Goal: Book appointment/travel/reservation

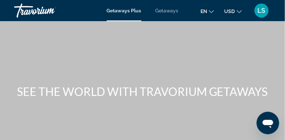
click at [170, 11] on span "Getaways" at bounding box center [167, 11] width 23 height 6
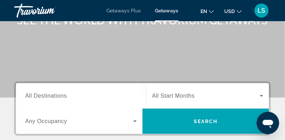
scroll to position [73, 0]
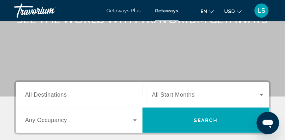
click at [50, 94] on span "All Destinations" at bounding box center [46, 95] width 42 height 6
click at [50, 94] on input "Destination All Destinations" at bounding box center [81, 95] width 112 height 8
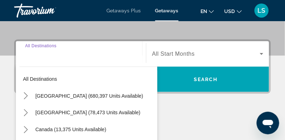
scroll to position [130, 0]
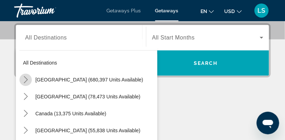
click at [25, 78] on icon "Toggle United States (680,397 units available) submenu" at bounding box center [25, 79] width 7 height 7
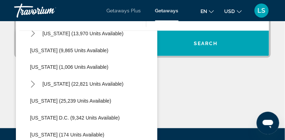
scroll to position [637, 0]
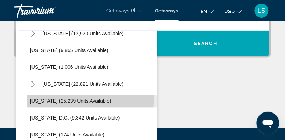
click at [74, 99] on span "[US_STATE] (25,239 units available)" at bounding box center [70, 102] width 81 height 6
type input "**********"
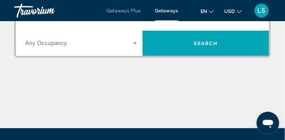
scroll to position [130, 0]
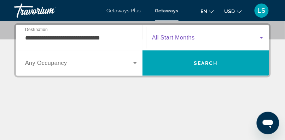
click at [199, 38] on span "Search widget" at bounding box center [206, 38] width 108 height 8
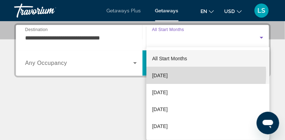
click at [168, 75] on span "[DATE]" at bounding box center [160, 75] width 16 height 8
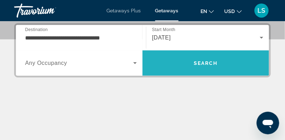
click at [198, 62] on span "Search" at bounding box center [206, 63] width 24 height 6
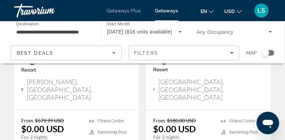
scroll to position [443, 0]
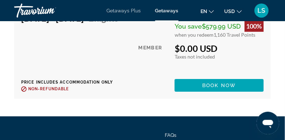
scroll to position [1645, 0]
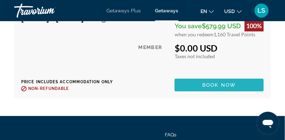
click at [233, 88] on span "Book now" at bounding box center [220, 85] width 34 height 6
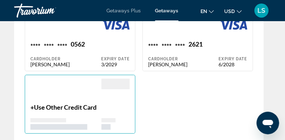
scroll to position [779, 0]
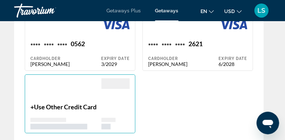
click at [75, 103] on span "Use Other Credit Card" at bounding box center [65, 107] width 63 height 8
click at [34, 103] on p "+ Use Other Credit Card" at bounding box center [65, 107] width 71 height 8
click at [76, 118] on div "Main content" at bounding box center [65, 124] width 71 height 12
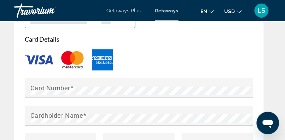
scroll to position [886, 0]
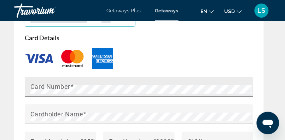
click at [55, 83] on mat-label "Card Number" at bounding box center [50, 86] width 40 height 7
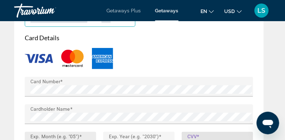
scroll to position [983, 0]
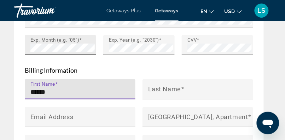
type input "******"
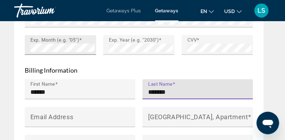
type input "*******"
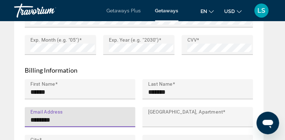
type input "**********"
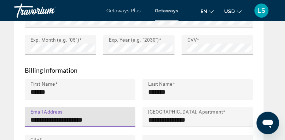
type input "**********"
type input "**"
type input "*****"
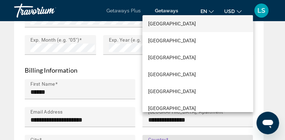
scroll to position [902, 0]
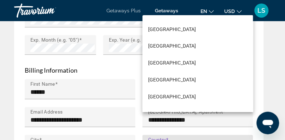
scroll to position [4036, 0]
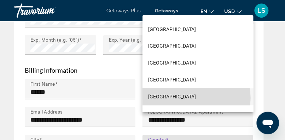
click at [185, 98] on span "[GEOGRAPHIC_DATA]" at bounding box center [172, 97] width 48 height 8
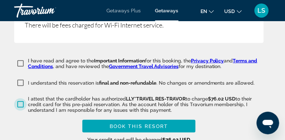
scroll to position [1762, 0]
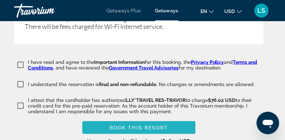
click at [152, 125] on span "Book this Resort" at bounding box center [139, 128] width 59 height 6
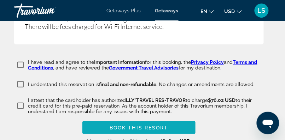
scroll to position [1065, 0]
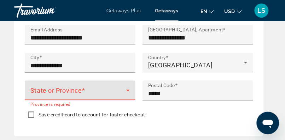
click at [130, 87] on icon "Main content" at bounding box center [128, 91] width 8 height 8
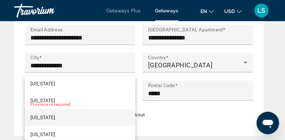
scroll to position [820, 0]
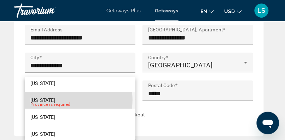
click at [58, 100] on mat-option "[US_STATE]" at bounding box center [80, 100] width 111 height 17
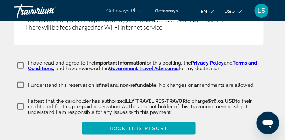
scroll to position [1758, 0]
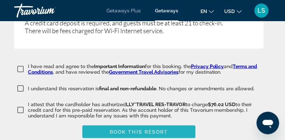
click at [137, 129] on span "Book this Resort" at bounding box center [139, 132] width 59 height 6
